Goal: Information Seeking & Learning: Check status

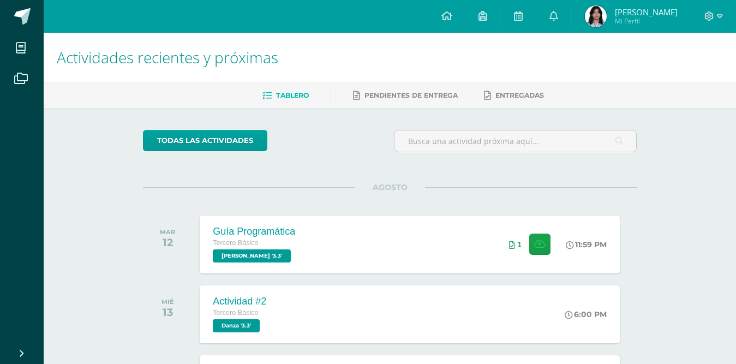
click at [587, 27] on span "[PERSON_NAME] Mi Perfil" at bounding box center [630, 16] width 97 height 22
click at [587, 27] on span "Jazmín Ashly Rocio Mi Perfil" at bounding box center [630, 16] width 97 height 22
click at [590, 23] on img at bounding box center [596, 16] width 22 height 22
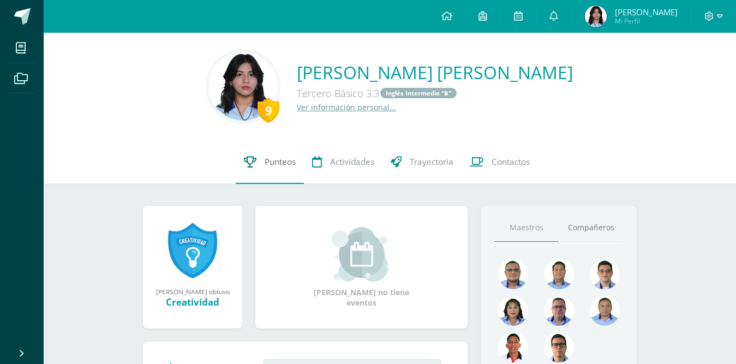
click at [280, 161] on span "Punteos" at bounding box center [280, 161] width 31 height 11
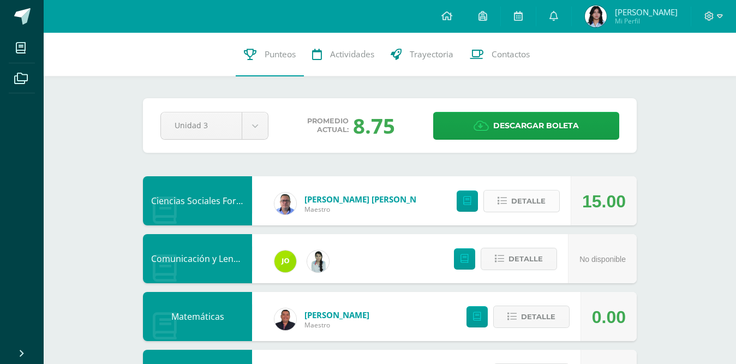
click at [519, 202] on span "Detalle" at bounding box center [528, 201] width 34 height 20
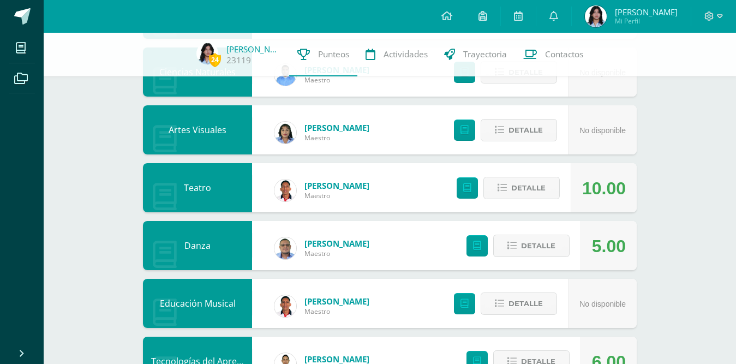
scroll to position [600, 0]
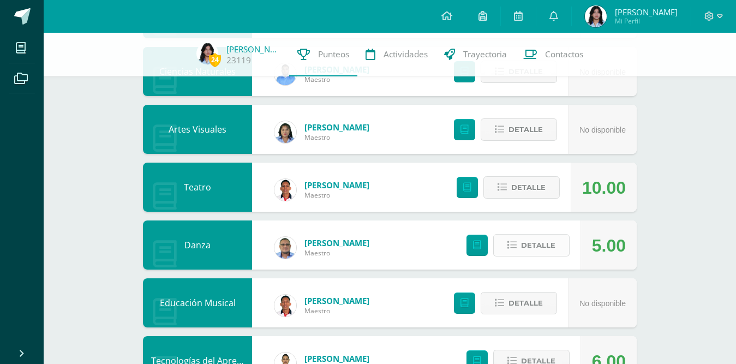
click at [526, 238] on span "Detalle" at bounding box center [538, 245] width 34 height 20
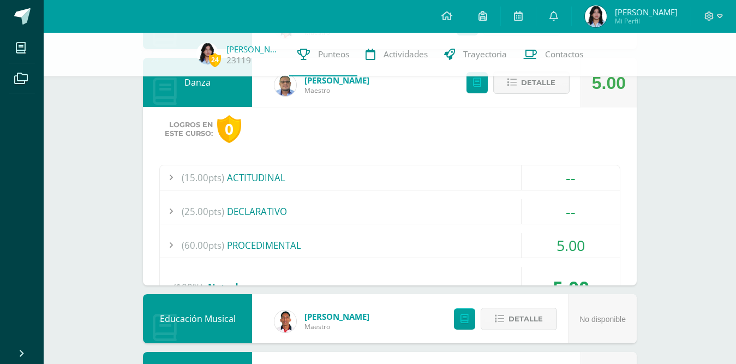
scroll to position [764, 0]
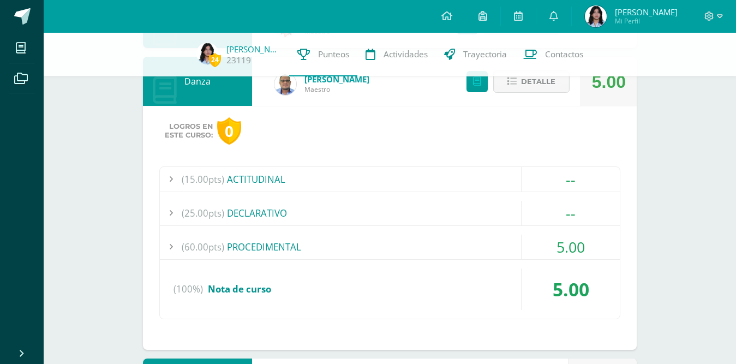
click at [469, 248] on div "(60.00pts) PROCEDIMENTAL" at bounding box center [390, 247] width 460 height 25
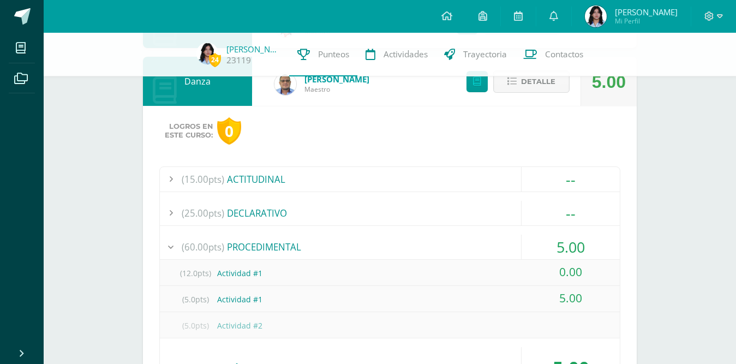
click at [380, 273] on div "(12.0pts) Actividad #1" at bounding box center [390, 273] width 460 height 25
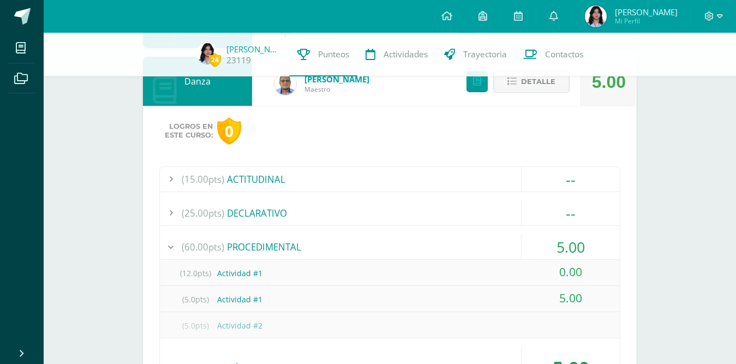
click at [668, 242] on div "24 Jazmín Vásquez 23119 Punteos Actividades Trayectoria Contactos Pendiente Uni…" at bounding box center [390, 90] width 692 height 1643
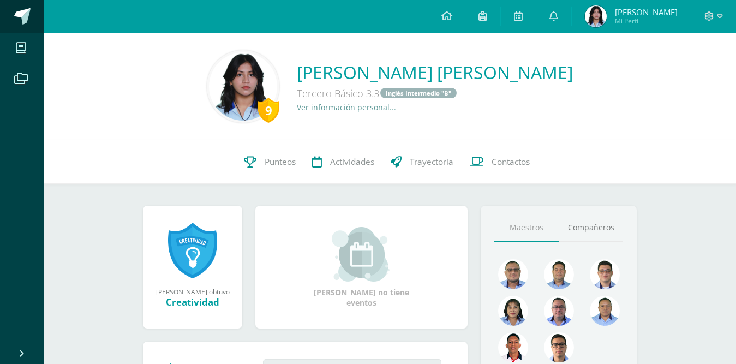
click at [29, 19] on span at bounding box center [22, 16] width 16 height 16
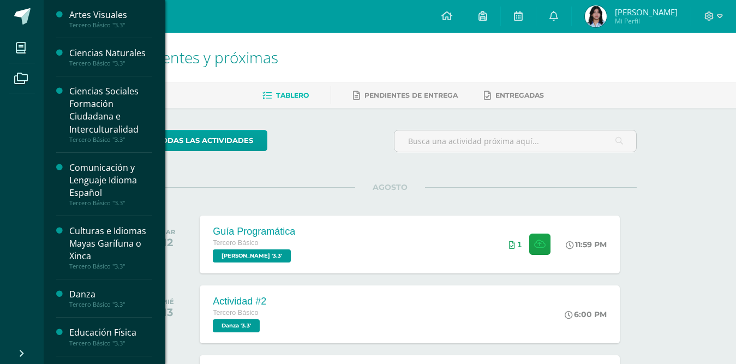
click at [85, 296] on div "Danza" at bounding box center [110, 294] width 83 height 13
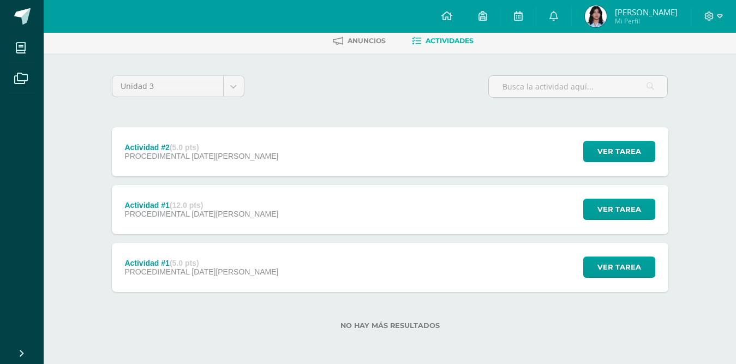
scroll to position [55, 0]
click at [599, 206] on button "Ver tarea" at bounding box center [619, 208] width 72 height 21
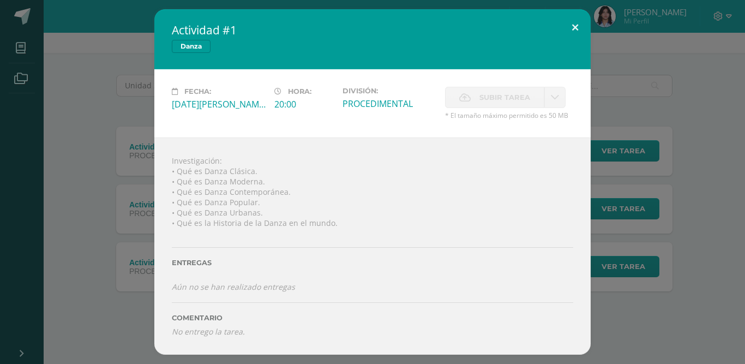
click at [575, 22] on button at bounding box center [575, 27] width 31 height 37
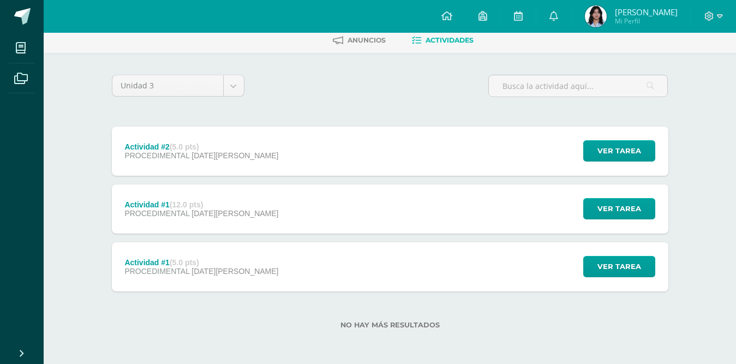
click at [181, 252] on div "Actividad #1 (5.0 pts) PROCEDIMENTAL 06 de Agosto" at bounding box center [202, 266] width 180 height 49
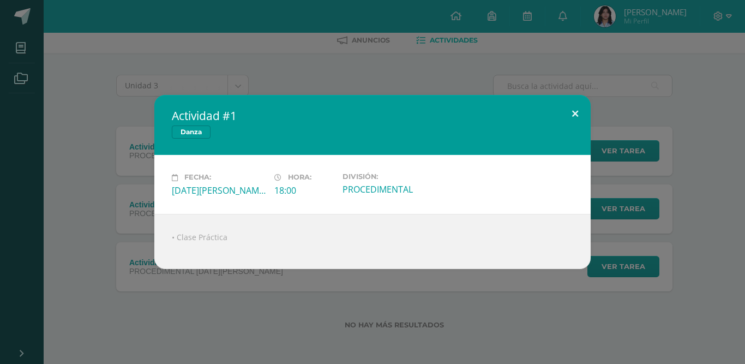
click at [574, 107] on button at bounding box center [575, 113] width 31 height 37
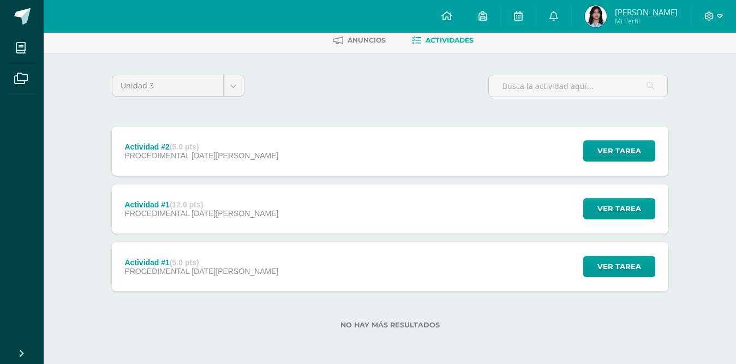
drag, startPoint x: 160, startPoint y: 151, endPoint x: 418, endPoint y: 143, distance: 258.1
click at [418, 143] on div "Actividad #2 (5.0 pts) PROCEDIMENTAL 13 de Agosto Ver tarea Actividad #2 Danza …" at bounding box center [390, 151] width 556 height 49
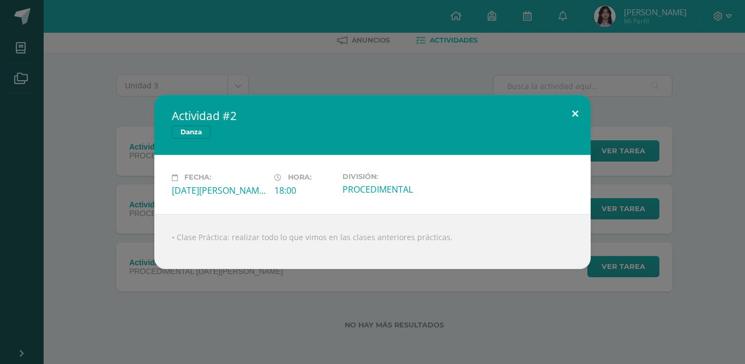
drag, startPoint x: 572, startPoint y: 115, endPoint x: 565, endPoint y: 124, distance: 11.3
click at [571, 116] on button at bounding box center [575, 113] width 31 height 37
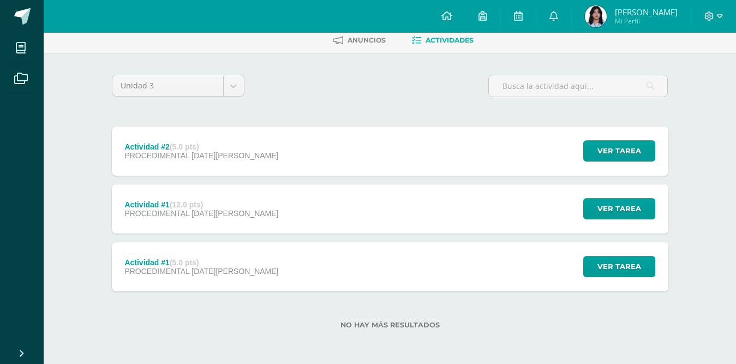
drag, startPoint x: 565, startPoint y: 124, endPoint x: 439, endPoint y: 112, distance: 126.6
click at [439, 112] on div "Unidad 3 Unidad 1 Unidad 2 Unidad 3 Actividad #2 (5.0 pts) PROCEDIMENTAL 13 de …" at bounding box center [389, 208] width 565 height 267
click at [683, 103] on div "Unidad 3 Unidad 1 Unidad 2 Unidad 3 Actividad #2 (5.0 pts) PROCEDIMENTAL 13 de …" at bounding box center [390, 208] width 600 height 311
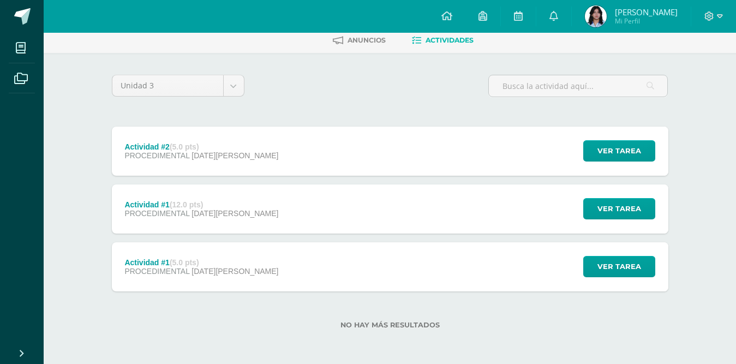
click at [702, 122] on div "Danza Tercero Básico "3.3" Anuncios Actividades Unidad 3 Unidad 1 Unidad 2 Unid…" at bounding box center [390, 171] width 692 height 386
click at [609, 148] on span "Ver tarea" at bounding box center [619, 151] width 44 height 20
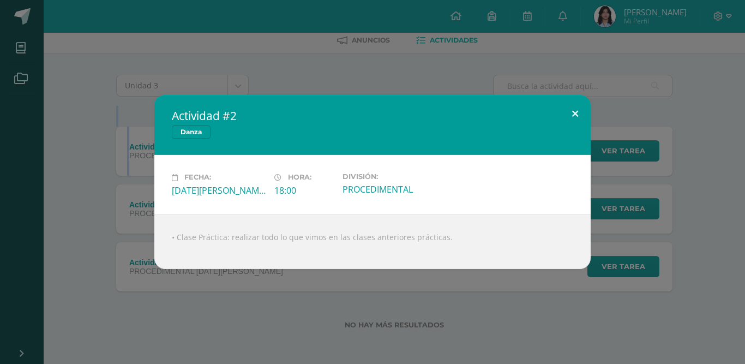
click at [582, 111] on button at bounding box center [575, 113] width 31 height 37
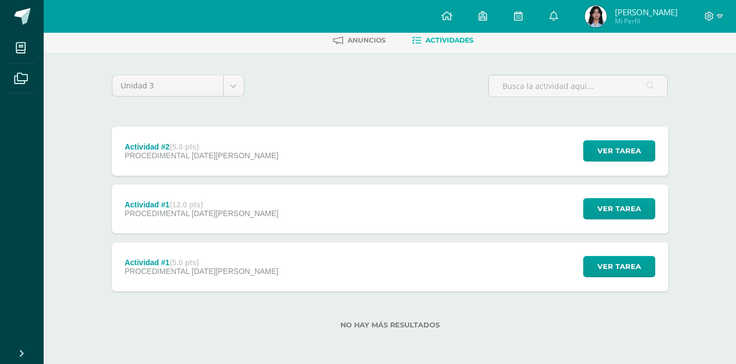
click at [240, 155] on div "Actividad #2 (5.0 pts) PROCEDIMENTAL 13 de Agosto" at bounding box center [202, 151] width 180 height 49
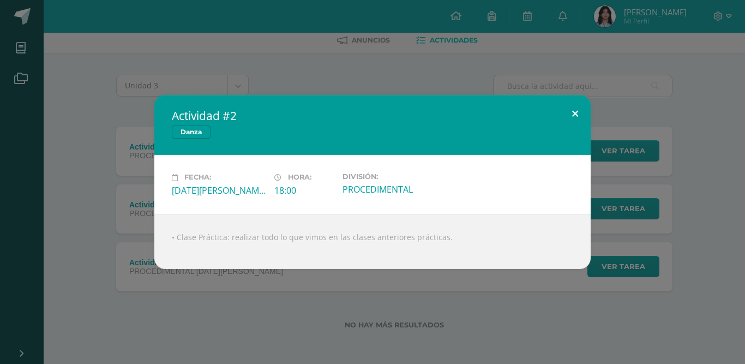
click at [567, 115] on button at bounding box center [575, 113] width 31 height 37
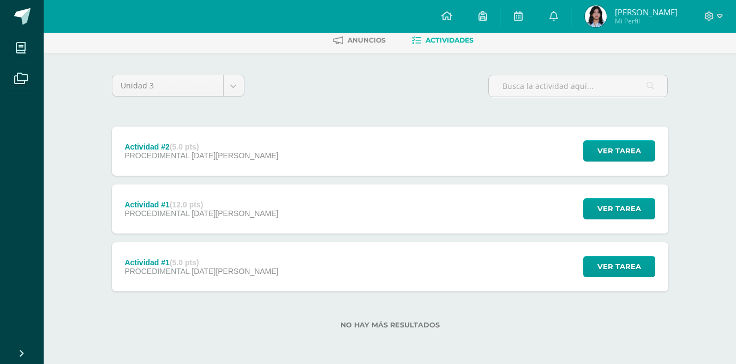
click at [176, 206] on strong "(12.0 pts)" at bounding box center [186, 204] width 33 height 9
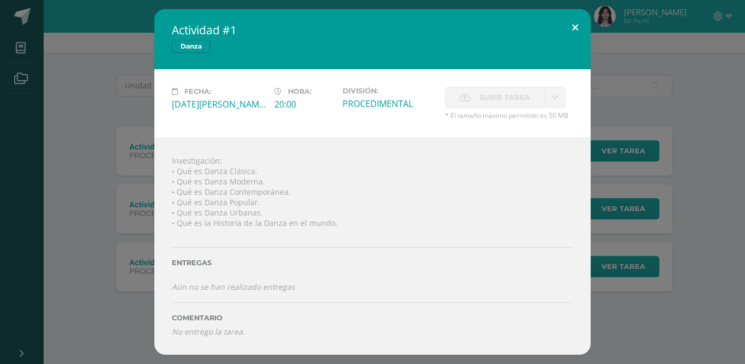
click at [577, 26] on button at bounding box center [575, 27] width 31 height 37
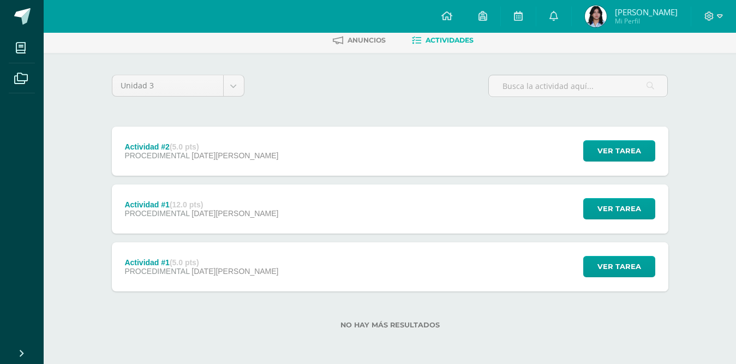
click at [317, 139] on div "Actividad #2 (5.0 pts) PROCEDIMENTAL 13 de Agosto Ver tarea Actividad #2 Danza …" at bounding box center [390, 151] width 556 height 49
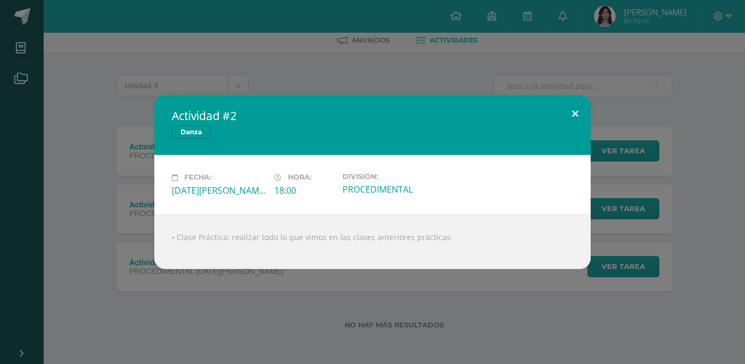
click at [571, 111] on button at bounding box center [575, 113] width 31 height 37
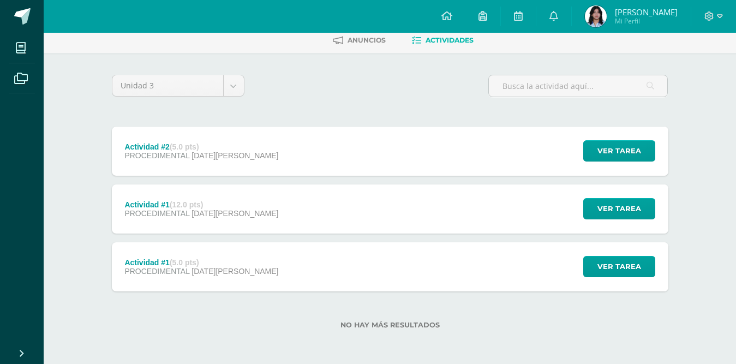
click at [396, 198] on div "Actividad #1 (12.0 pts) PROCEDIMENTAL 06 de Agosto Ver tarea Actividad #1 Danza…" at bounding box center [390, 208] width 556 height 49
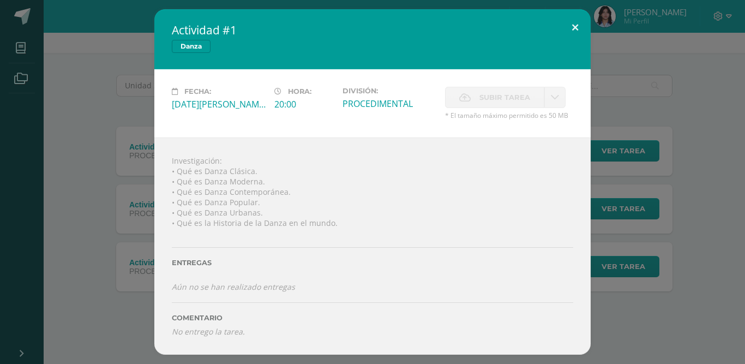
click at [581, 26] on button at bounding box center [575, 27] width 31 height 37
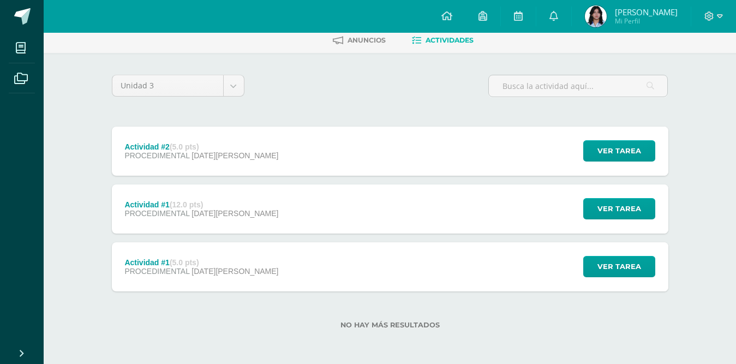
click at [201, 207] on strong "(12.0 pts)" at bounding box center [186, 204] width 33 height 9
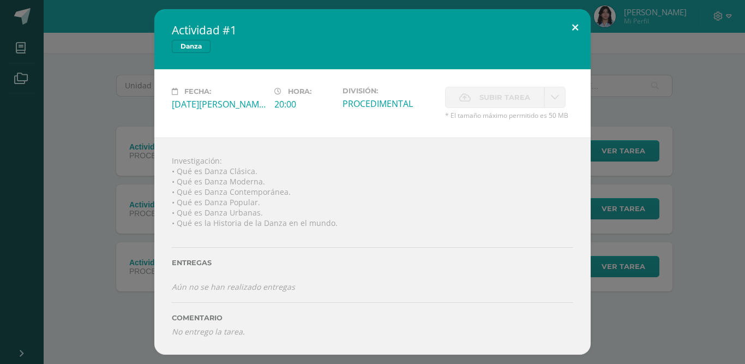
click at [587, 32] on button at bounding box center [575, 27] width 31 height 37
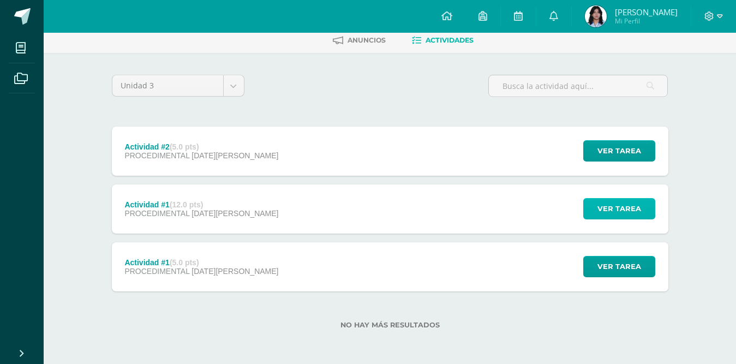
click at [613, 212] on span "Ver tarea" at bounding box center [619, 209] width 44 height 20
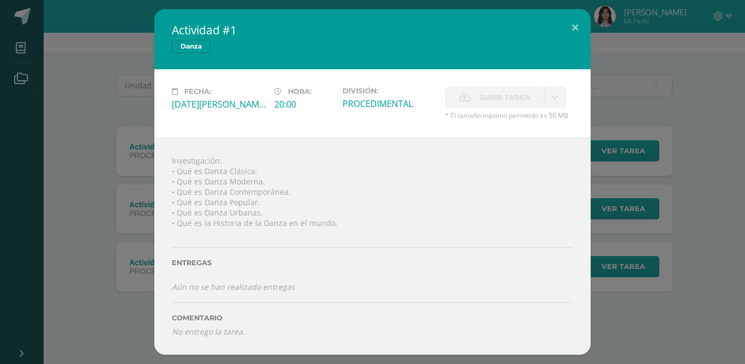
click at [472, 81] on div "Fecha: Miércoles 06 de Agosto Hora: 20:00 División: PROCEDIMENTAL Subir tarea" at bounding box center [372, 103] width 436 height 68
click at [476, 91] on label "Subir tarea" at bounding box center [494, 97] width 99 height 21
click at [575, 23] on button at bounding box center [575, 27] width 31 height 37
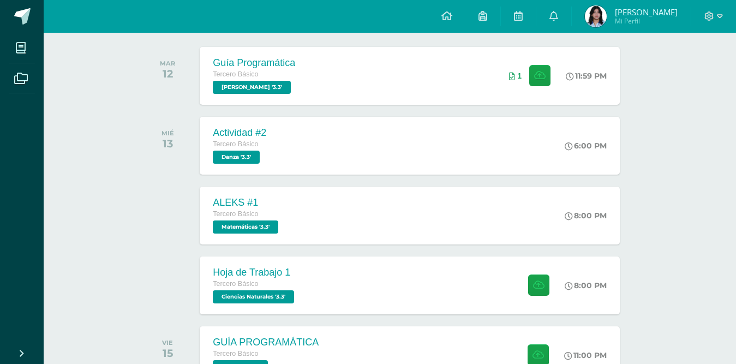
scroll to position [55, 0]
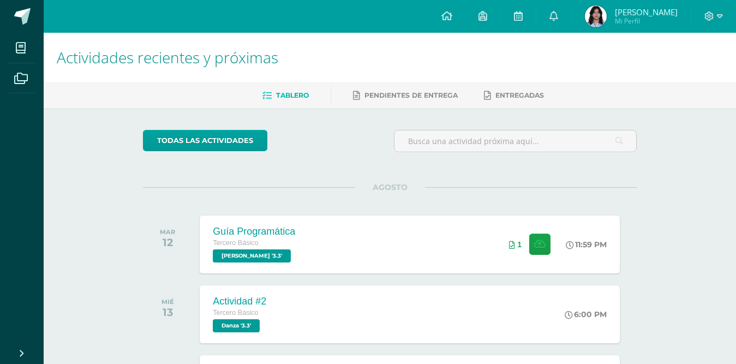
scroll to position [55, 0]
